Goal: Task Accomplishment & Management: Manage account settings

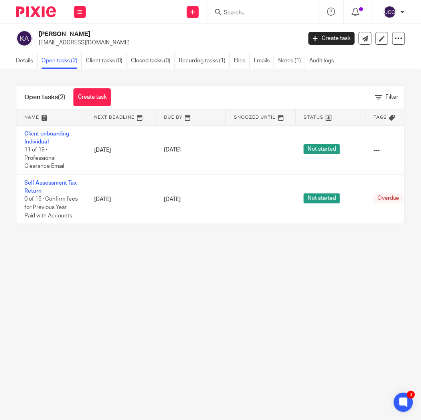
click at [252, 19] on div at bounding box center [263, 12] width 112 height 24
click at [234, 10] on input "Search" at bounding box center [259, 13] width 72 height 7
paste input "Cruachan Properties Limited"
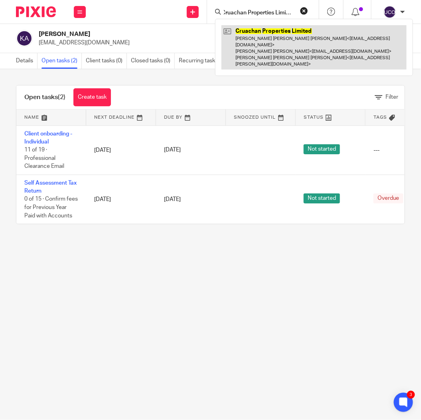
type input "Cruachan Properties Limited"
click at [263, 35] on link at bounding box center [314, 47] width 185 height 44
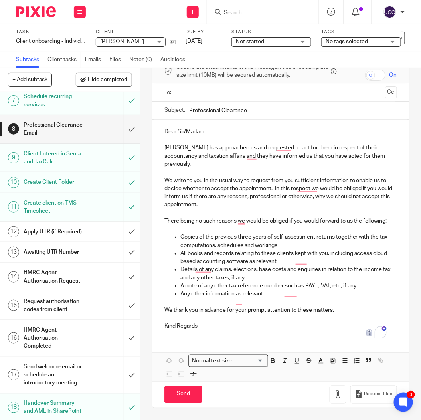
scroll to position [258, 0]
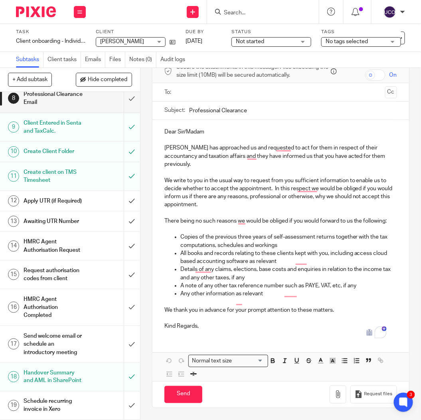
click at [46, 336] on h1 "Send welcome email or schedule an introductory meeting" at bounding box center [55, 344] width 62 height 28
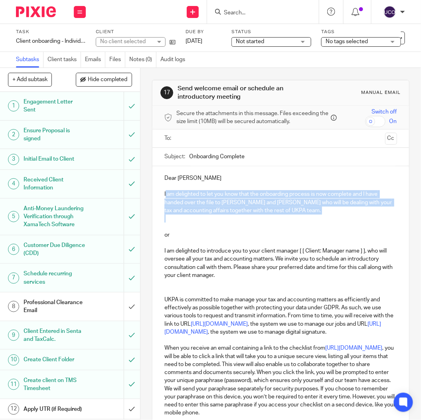
drag, startPoint x: 163, startPoint y: 192, endPoint x: 231, endPoint y: 206, distance: 69.6
click at [296, 219] on div "Dear Kerim I am delighted to let you know that the onboarding process is now co…" at bounding box center [281, 302] width 257 height 273
click at [231, 206] on p "I am delighted to let you know that the onboarding process is now complete and …" at bounding box center [281, 202] width 233 height 24
click at [367, 201] on p "I am delighted to let you know that the onboarding process is now complete and …" at bounding box center [281, 202] width 233 height 24
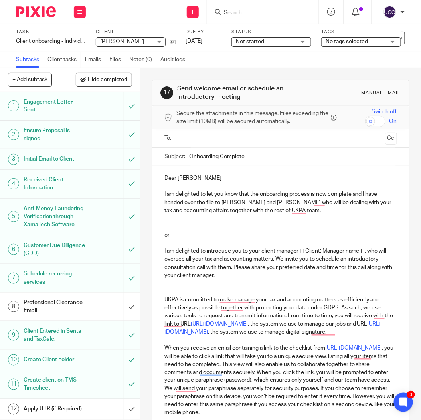
drag, startPoint x: 362, startPoint y: 194, endPoint x: 371, endPoint y: 209, distance: 17.7
click at [371, 209] on p "I am delighted to let you know that the onboarding process is now complete and …" at bounding box center [281, 202] width 233 height 24
copy p "I have handed over the file to Runal Bhattarai and Manish Bhandari who will be …"
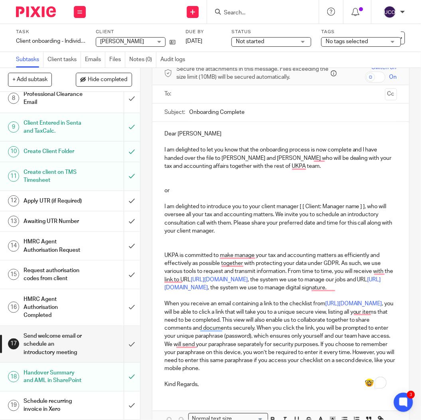
scroll to position [258, 0]
click at [121, 334] on input "submit" at bounding box center [70, 344] width 140 height 36
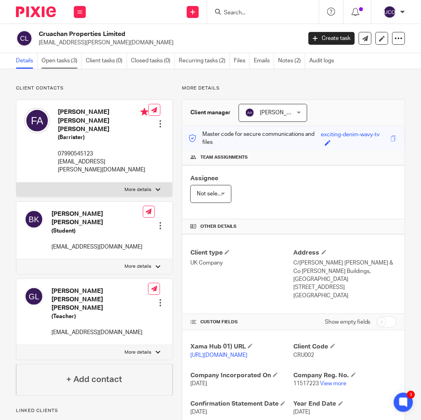
click at [69, 58] on link "Open tasks (3)" at bounding box center [62, 61] width 40 height 16
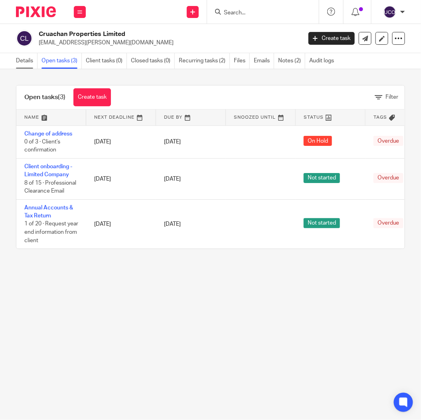
click at [26, 63] on link "Details" at bounding box center [27, 61] width 22 height 16
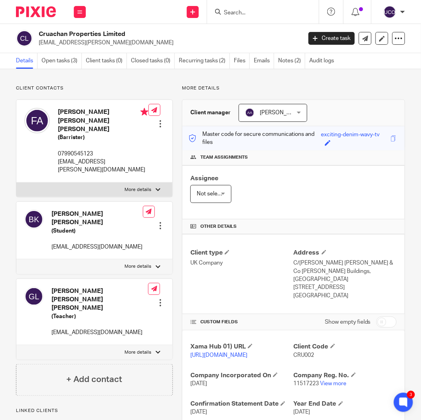
click at [68, 42] on p "fka.ashworth@gmail.com" at bounding box center [168, 43] width 258 height 8
copy main "fka.ashworth@gmail.com Create task Update from Companies House Export data Merg…"
click at [225, 11] on input "Search" at bounding box center [259, 13] width 72 height 7
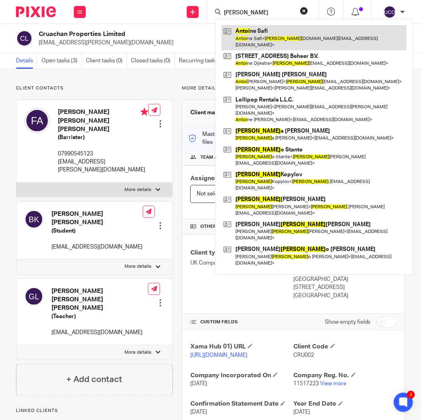
type input "antoi"
click at [244, 37] on link at bounding box center [314, 37] width 185 height 25
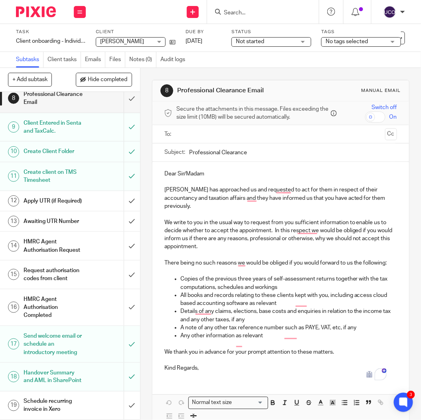
scroll to position [258, 0]
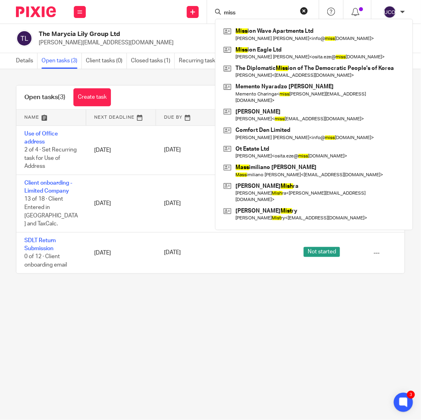
click at [274, 302] on main "The Marycia Lily Group Ltd monique_letoya@hotmail.com Create task Update from C…" at bounding box center [210, 210] width 421 height 420
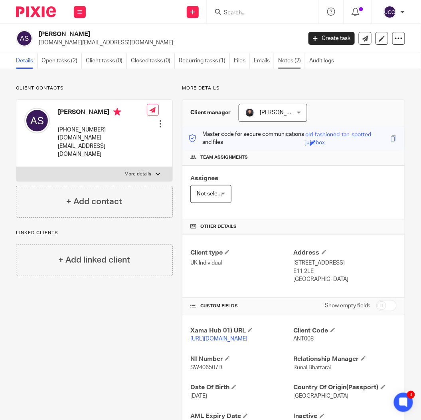
click at [298, 64] on link "Notes (2)" at bounding box center [291, 61] width 27 height 16
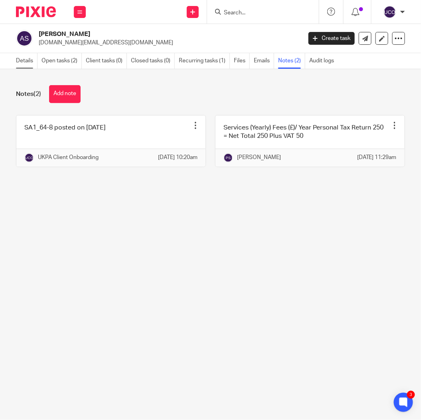
click at [21, 61] on link "Details" at bounding box center [27, 61] width 22 height 16
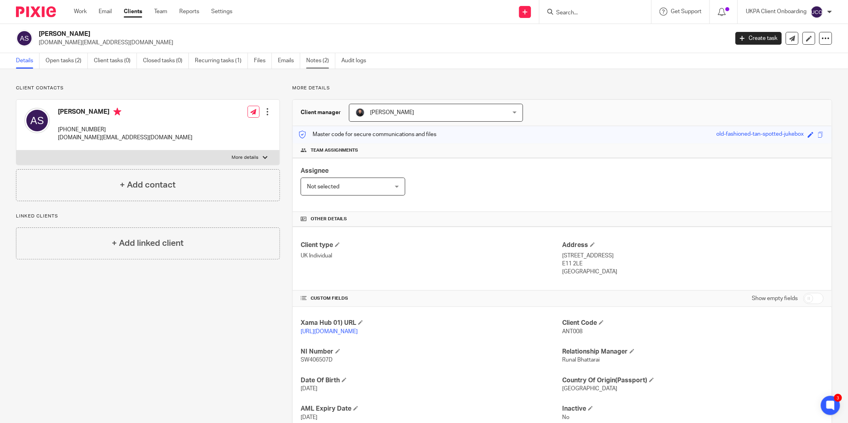
click at [325, 64] on link "Notes (2)" at bounding box center [320, 61] width 29 height 16
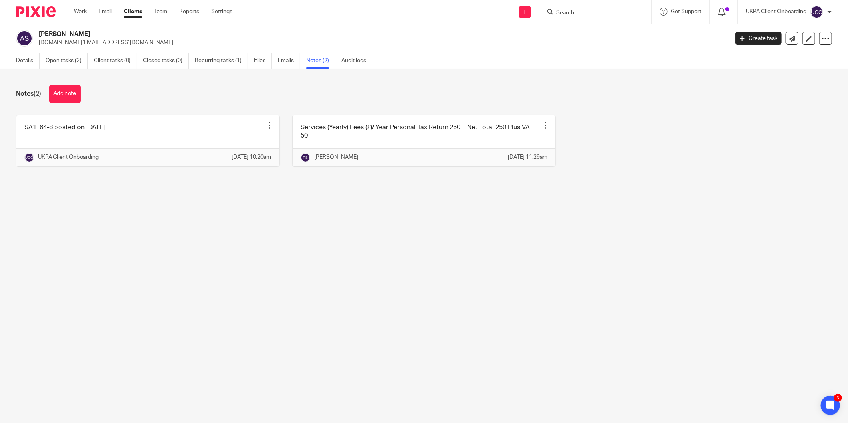
click at [686, 217] on main "[PERSON_NAME] [DOMAIN_NAME][EMAIL_ADDRESS][DOMAIN_NAME] Create task Update from…" at bounding box center [424, 211] width 848 height 423
click at [14, 54] on div "Details Open tasks (2) Client tasks (0) Closed tasks (0) Recurring tasks (1) Fi…" at bounding box center [193, 61] width 386 height 16
click at [18, 58] on link "Details" at bounding box center [28, 61] width 24 height 16
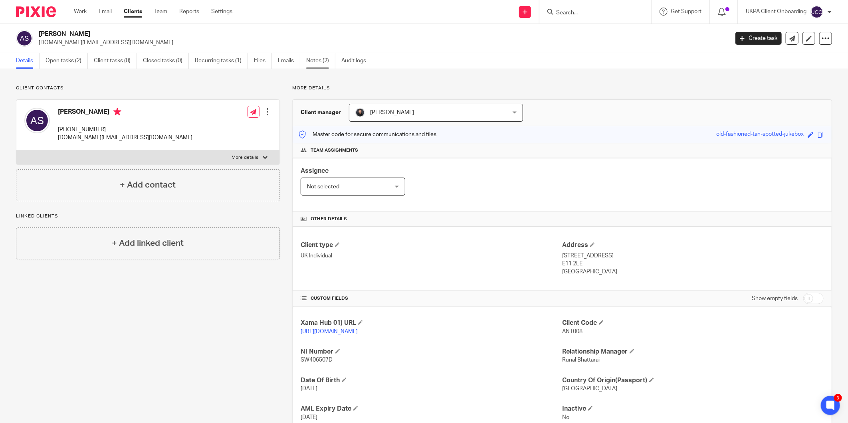
click at [314, 62] on link "Notes (2)" at bounding box center [320, 61] width 29 height 16
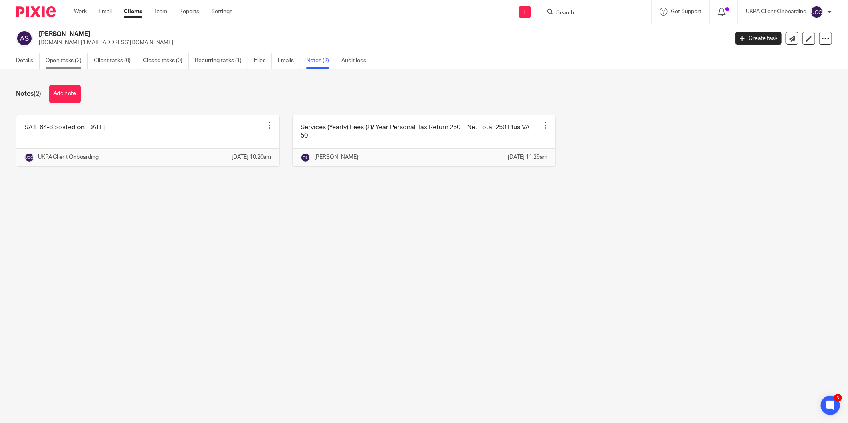
click at [56, 63] on link "Open tasks (2)" at bounding box center [67, 61] width 42 height 16
